Goal: Task Accomplishment & Management: Use online tool/utility

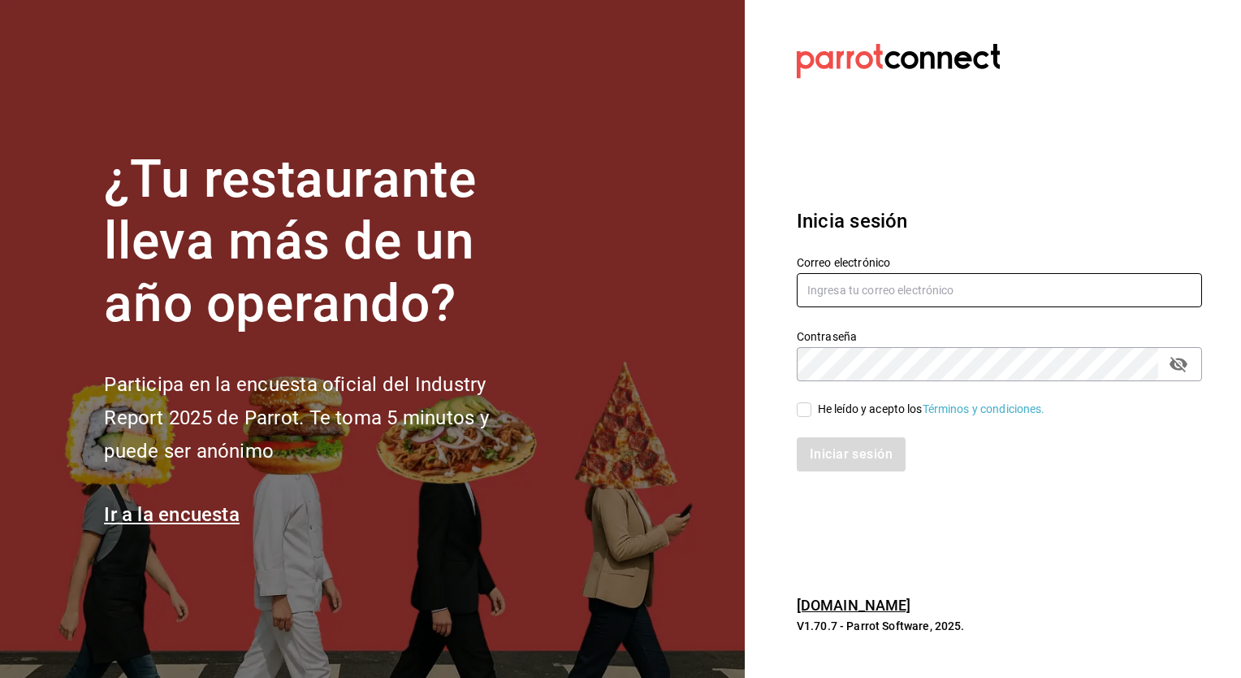
type input "[EMAIL_ADDRESS][PERSON_NAME][DOMAIN_NAME]"
click at [814, 410] on span "He leído y acepto los Términos y condiciones." at bounding box center [929, 409] width 234 height 17
click at [812, 410] on input "He leído y acepto los Términos y condiciones." at bounding box center [804, 409] width 15 height 15
checkbox input "true"
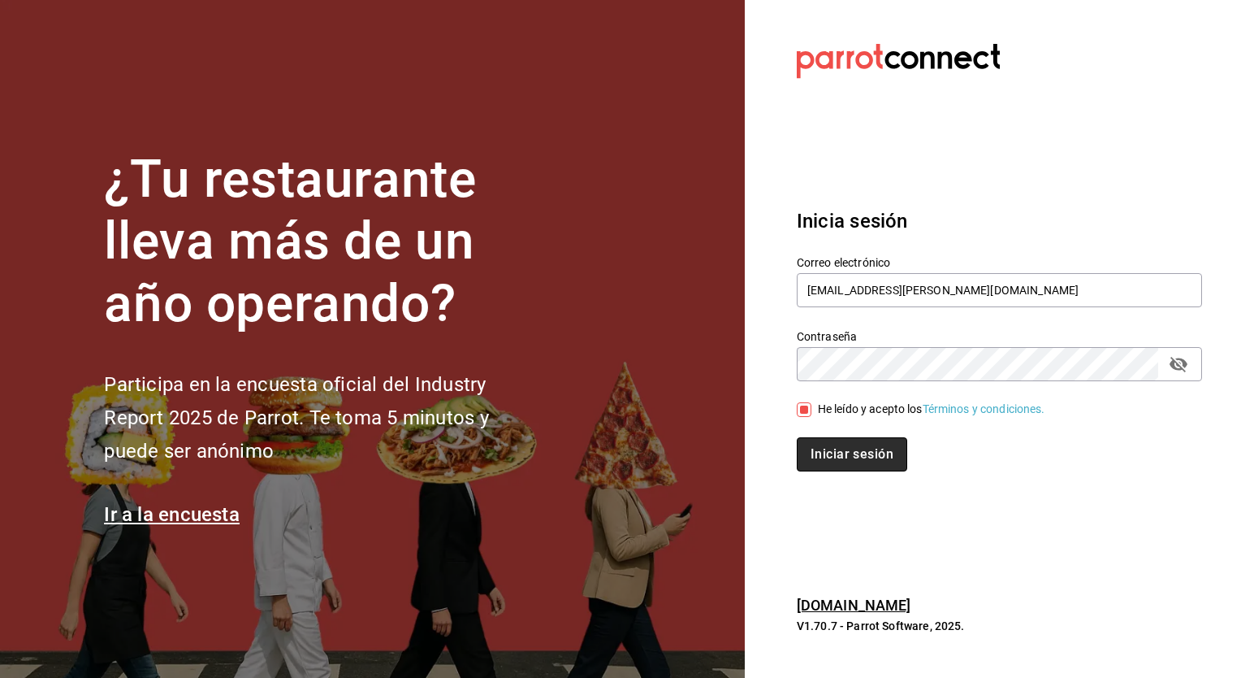
click at [859, 460] on button "Iniciar sesión" at bounding box center [852, 454] width 110 height 34
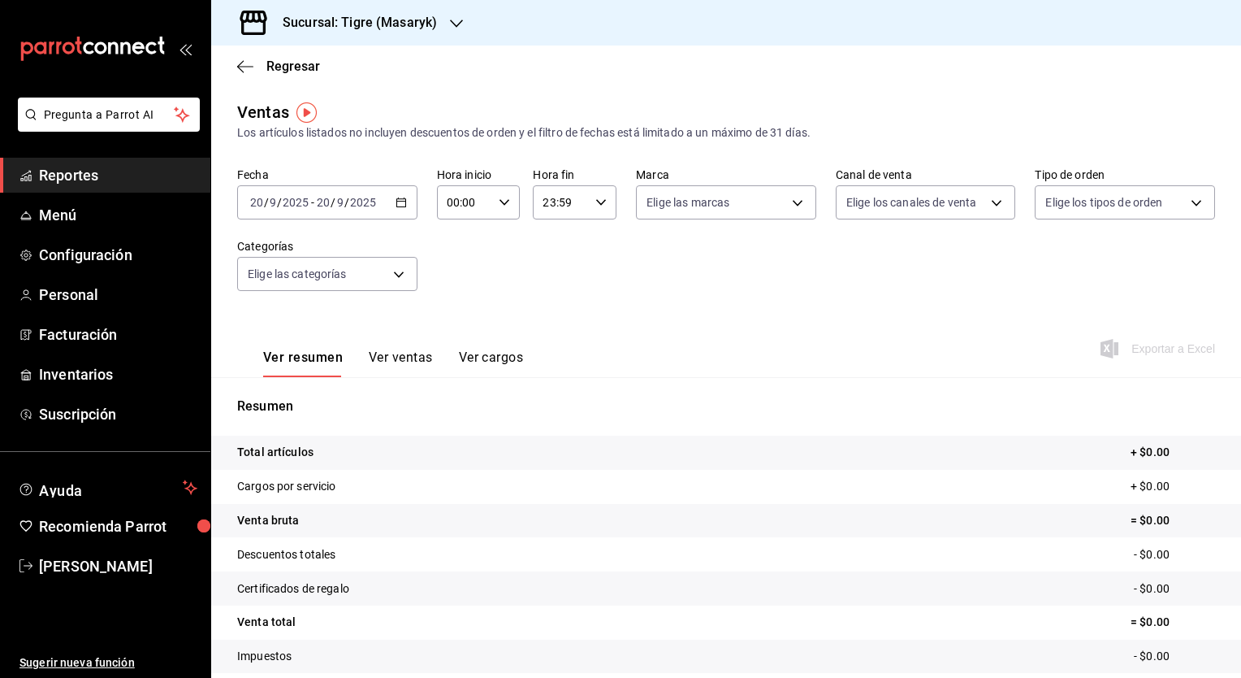
click at [405, 26] on h3 "Sucursal: Tigre (Masaryk)" at bounding box center [353, 22] width 167 height 19
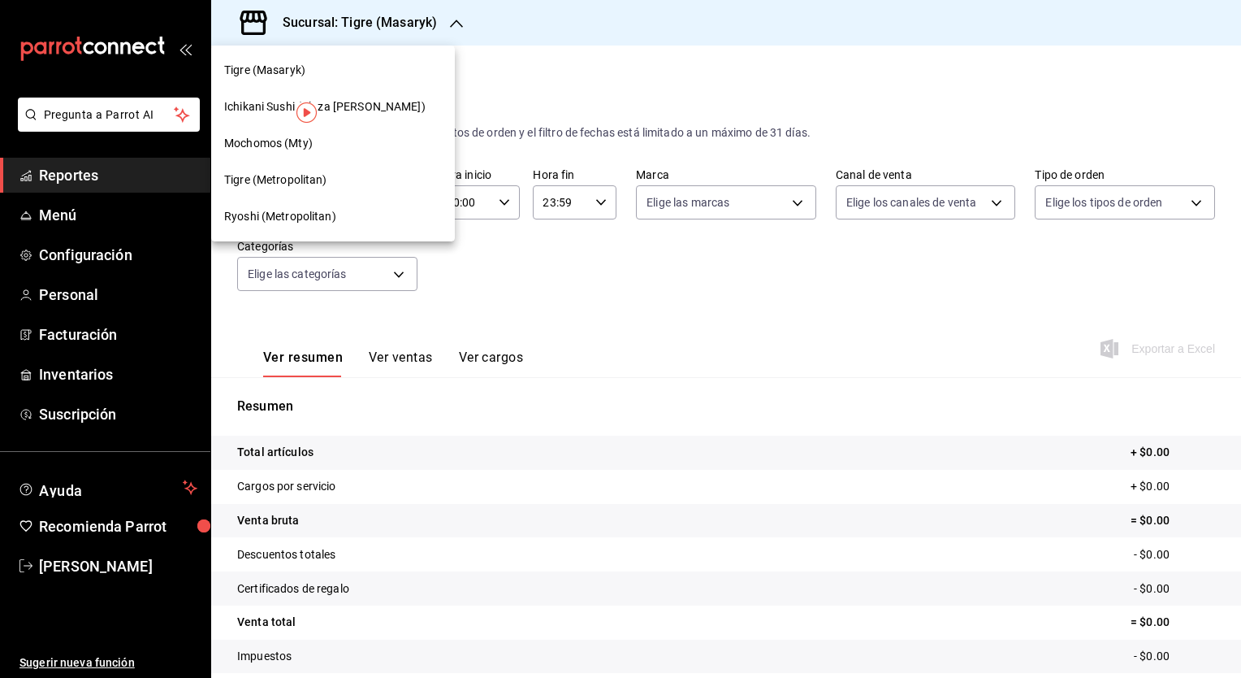
click at [314, 214] on span "Ryoshi (Metropolitan)" at bounding box center [280, 216] width 112 height 17
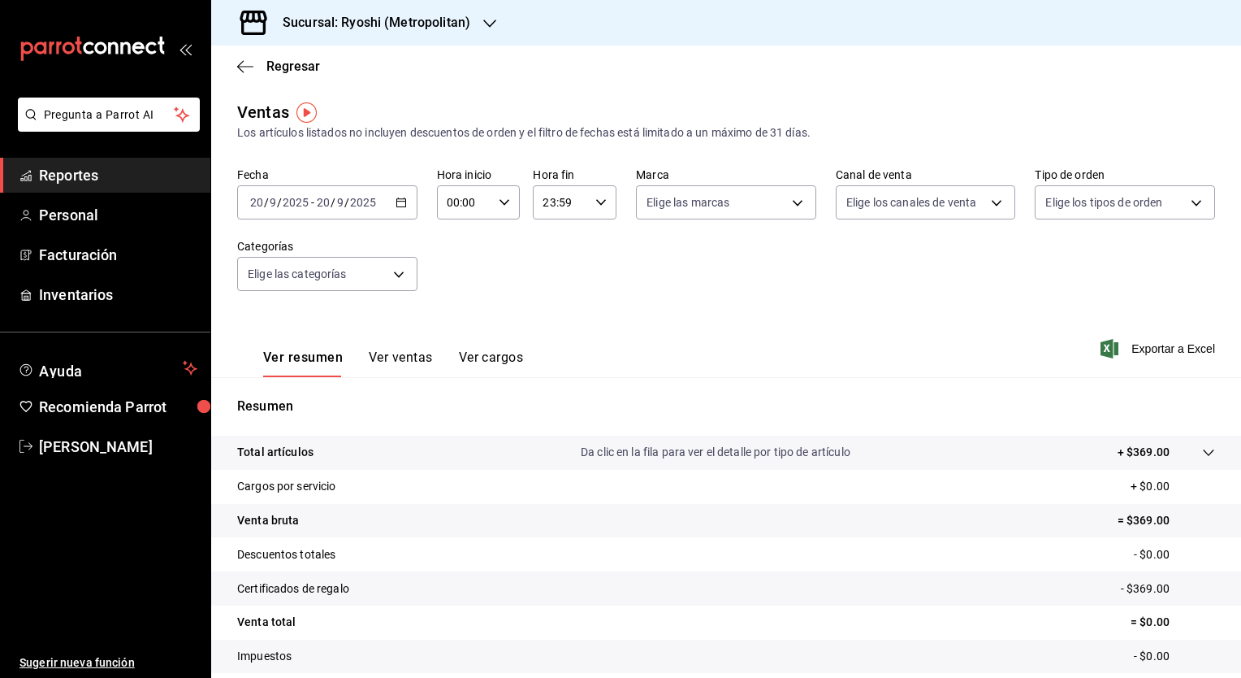
click at [578, 286] on div "Fecha 2025-09-20 20 / 9 / 2025 - 2025-09-20 20 / 9 / 2025 Hora inicio 00:00 Hor…" at bounding box center [726, 238] width 978 height 143
